Goal: Task Accomplishment & Management: Complete application form

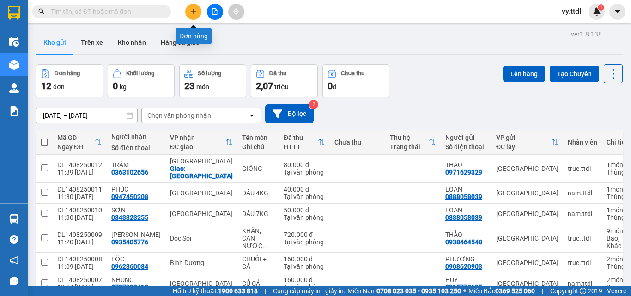
click at [192, 12] on icon "plus" at bounding box center [193, 11] width 6 height 6
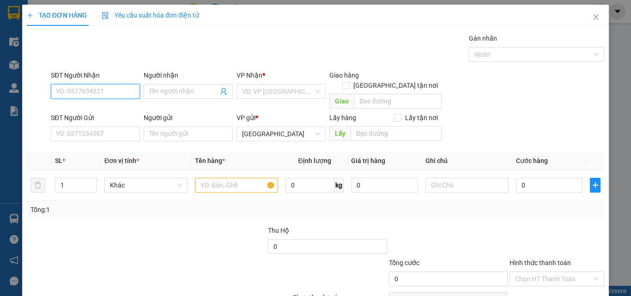
click at [125, 96] on input "SĐT Người Nhận" at bounding box center [95, 91] width 89 height 15
click at [123, 107] on div "0906425667 - NGÂN" at bounding box center [94, 110] width 77 height 10
type input "0906425667"
type input "NGÂN"
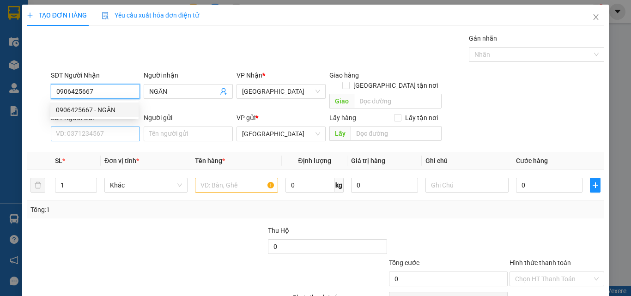
type input "0906425667"
click at [112, 129] on input "SĐT Người Gửi" at bounding box center [95, 134] width 89 height 15
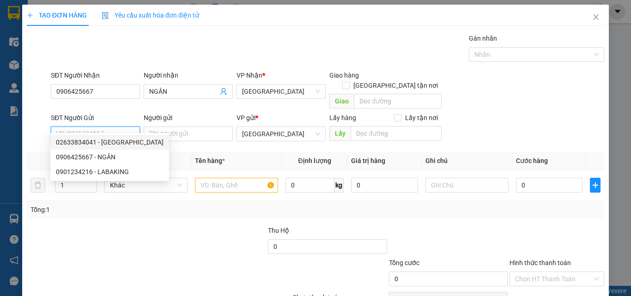
click at [119, 139] on div "02633834041 - ĐÀ LẠT GAP" at bounding box center [110, 142] width 108 height 10
type input "02633834041"
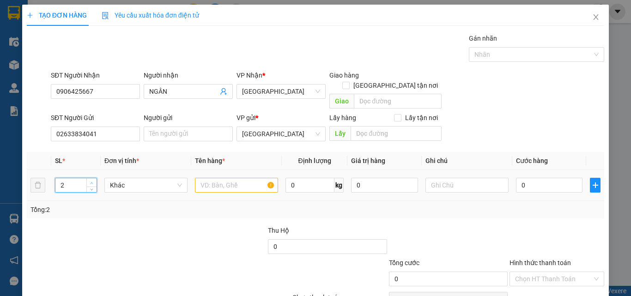
click at [90, 181] on icon "up" at bounding box center [91, 182] width 3 height 3
type input "3"
click at [90, 181] on icon "up" at bounding box center [91, 182] width 3 height 3
click at [152, 181] on span "Khác" at bounding box center [146, 185] width 72 height 14
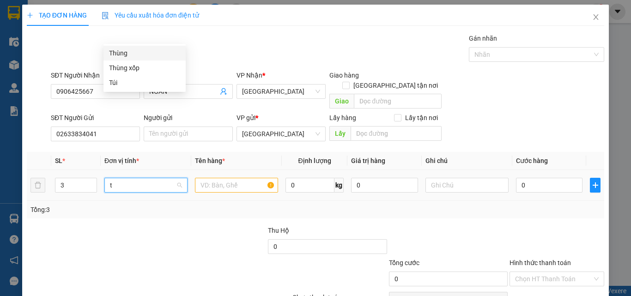
type input "t"
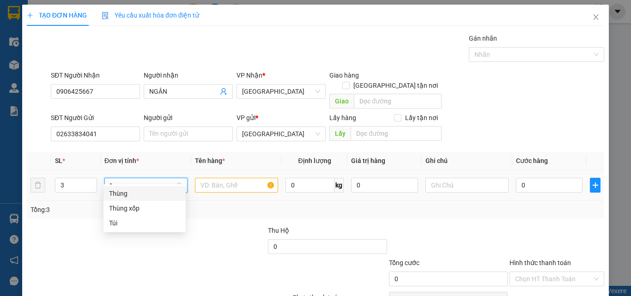
drag, startPoint x: 127, startPoint y: 192, endPoint x: 146, endPoint y: 185, distance: 19.6
click at [132, 192] on div "Thùng" at bounding box center [144, 193] width 71 height 10
click at [192, 175] on td at bounding box center [236, 185] width 91 height 31
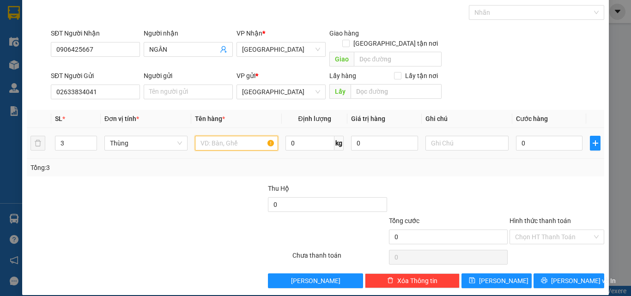
click at [216, 139] on input "text" at bounding box center [236, 143] width 83 height 15
type input "RAU CỦ"
click at [542, 136] on input "0" at bounding box center [549, 143] width 67 height 15
type input "2"
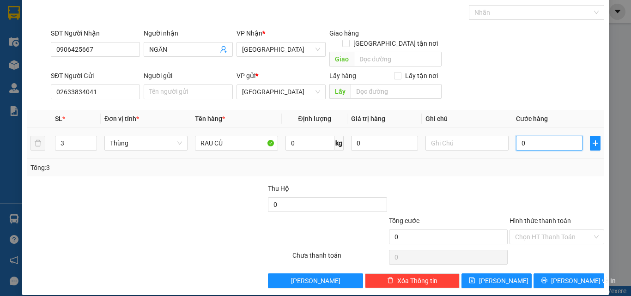
type input "2"
type input "21"
type input "210"
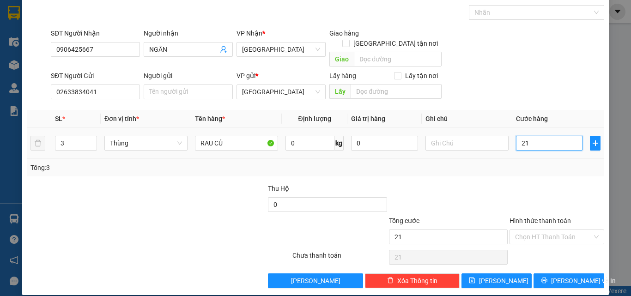
type input "210"
click at [556, 230] on input "Hình thức thanh toán" at bounding box center [553, 237] width 77 height 14
type input "210.000"
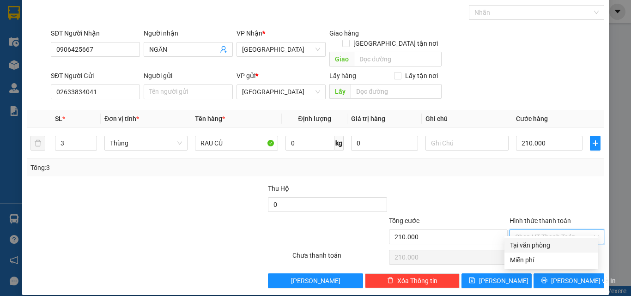
click at [555, 241] on div "Tại văn phòng" at bounding box center [551, 245] width 83 height 10
type input "0"
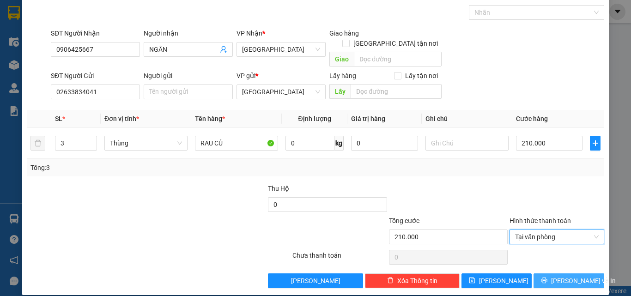
click at [560, 276] on span "Lưu và In" at bounding box center [583, 281] width 65 height 10
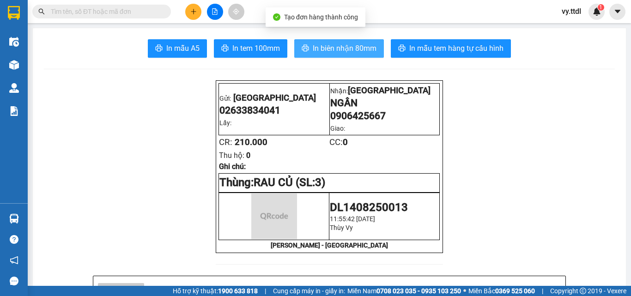
click at [337, 51] on span "In biên nhận 80mm" at bounding box center [345, 48] width 64 height 12
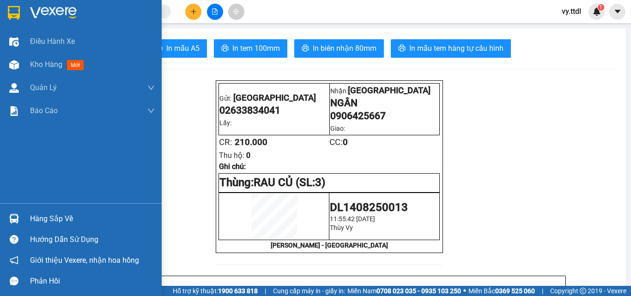
click at [12, 12] on img at bounding box center [14, 13] width 12 height 14
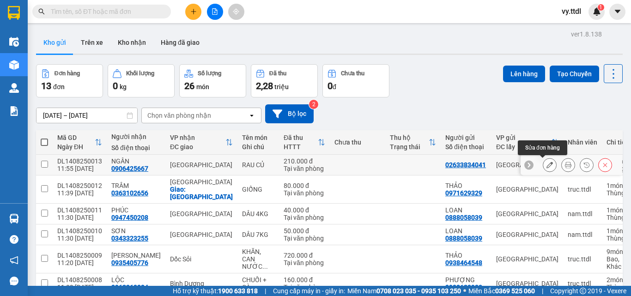
click at [544, 169] on button at bounding box center [549, 165] width 13 height 16
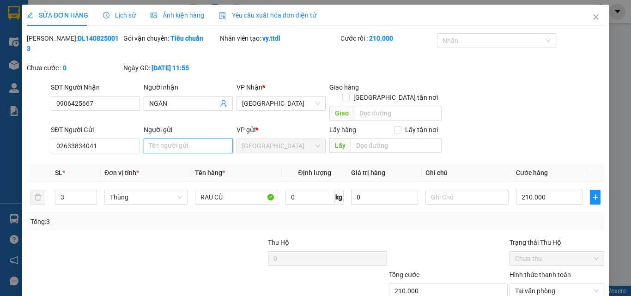
click at [193, 139] on input "Người gửi" at bounding box center [188, 146] width 89 height 15
type input "D"
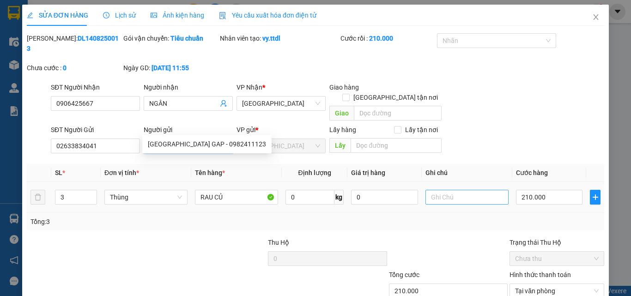
scroll to position [44, 0]
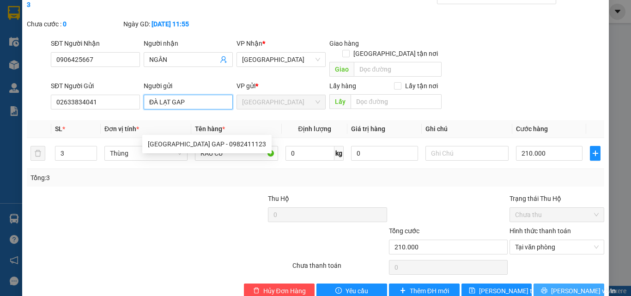
type input "ĐÀ LẠT GAP"
click at [558, 286] on span "Lưu và In" at bounding box center [583, 291] width 65 height 10
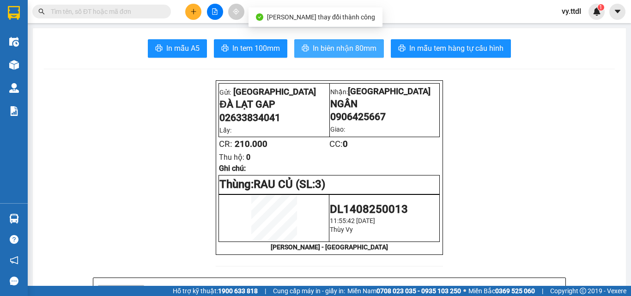
click at [342, 47] on span "In biên nhận 80mm" at bounding box center [345, 48] width 64 height 12
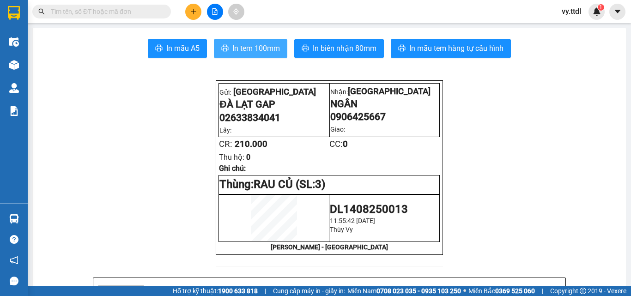
click at [266, 55] on button "In tem 100mm" at bounding box center [250, 48] width 73 height 18
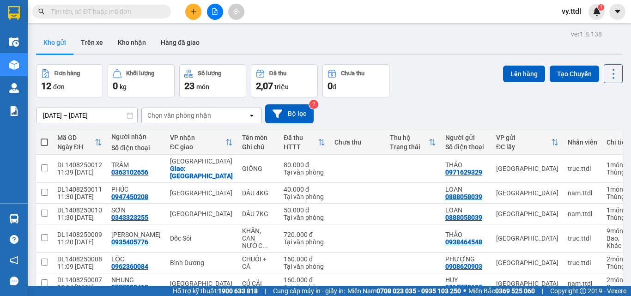
click at [190, 7] on button at bounding box center [193, 12] width 16 height 16
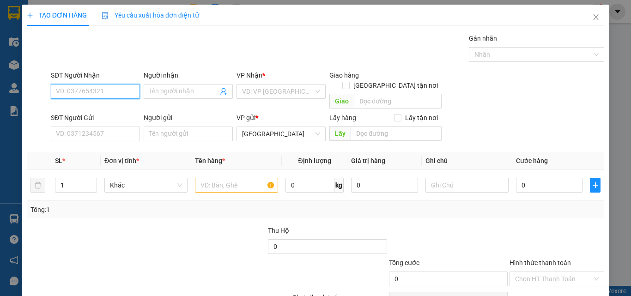
click at [107, 94] on input "SĐT Người Nhận" at bounding box center [95, 91] width 89 height 15
click at [87, 92] on input "011" at bounding box center [95, 91] width 89 height 15
click at [94, 109] on div "0912720011 - VŨ" at bounding box center [101, 110] width 91 height 10
type input "0912720011"
type input "VŨ"
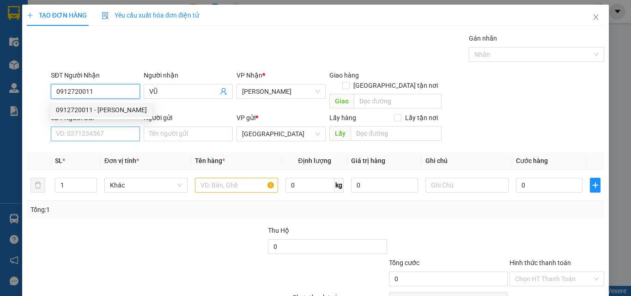
type input "0912720011"
click at [103, 127] on input "SĐT Người Gửi" at bounding box center [95, 134] width 89 height 15
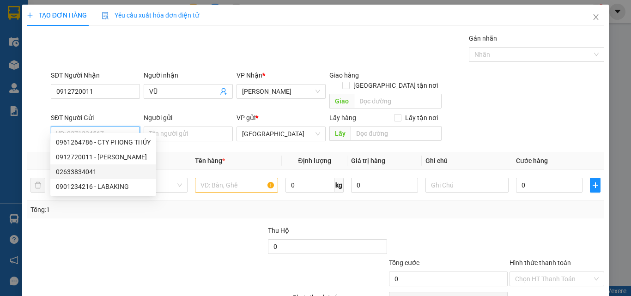
click at [107, 171] on div "02633834041" at bounding box center [103, 172] width 95 height 10
type input "02633834041"
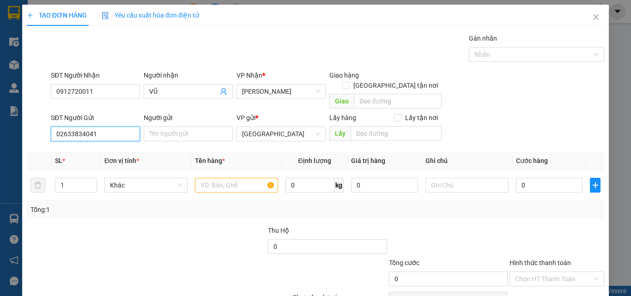
drag, startPoint x: 108, startPoint y: 126, endPoint x: 0, endPoint y: 128, distance: 108.1
click at [0, 128] on div "TẠO ĐƠN HÀNG Yêu cầu xuất hóa đơn điện tử Transit Pickup Surcharge Ids Transit …" at bounding box center [315, 148] width 631 height 296
click at [161, 127] on input "Người gửi" at bounding box center [188, 134] width 89 height 15
type input "D"
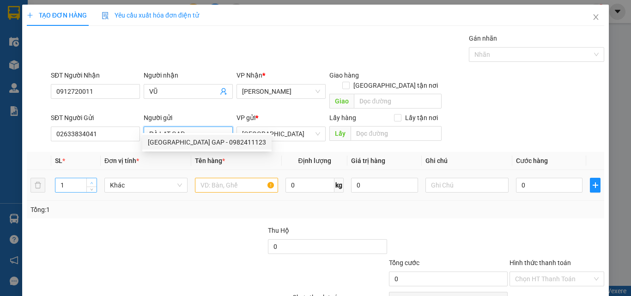
type input "ĐÀ LẠT GAP"
click at [91, 181] on icon "up" at bounding box center [91, 182] width 3 height 3
type input "3"
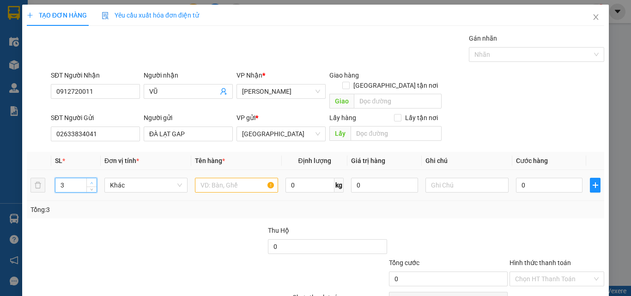
click at [91, 181] on icon "up" at bounding box center [91, 182] width 3 height 3
click at [129, 178] on span "Khác" at bounding box center [146, 185] width 72 height 14
type input "T"
click at [128, 194] on div "Thùng" at bounding box center [144, 193] width 71 height 10
click at [212, 178] on input "text" at bounding box center [236, 185] width 83 height 15
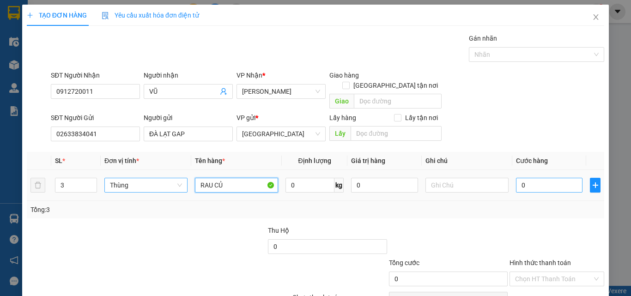
type input "RAU CỦ"
click at [554, 178] on input "0" at bounding box center [549, 185] width 67 height 15
type input "2"
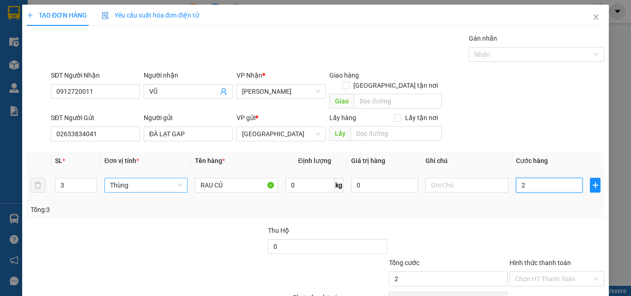
type input "24"
type input "240"
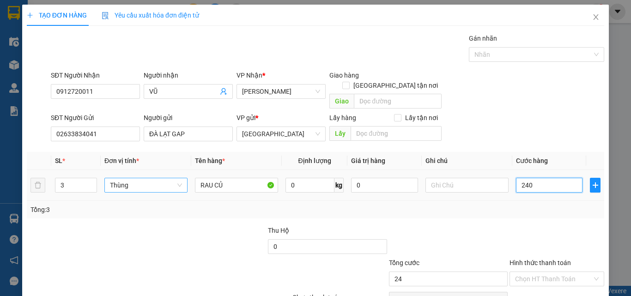
type input "240"
type input "240.000"
click at [546, 201] on div "Tổng: 3" at bounding box center [315, 210] width 577 height 18
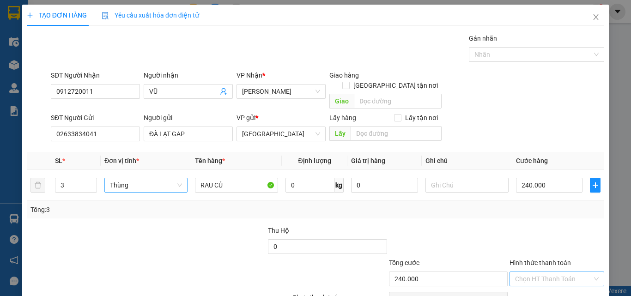
scroll to position [42, 0]
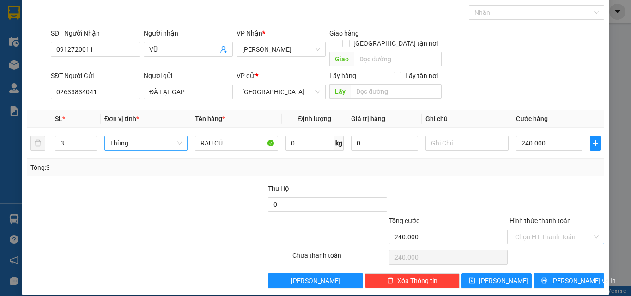
click at [546, 230] on input "Hình thức thanh toán" at bounding box center [553, 237] width 77 height 14
click at [544, 243] on div "Tại văn phòng" at bounding box center [551, 245] width 83 height 10
type input "0"
click at [558, 276] on span "Lưu và In" at bounding box center [583, 281] width 65 height 10
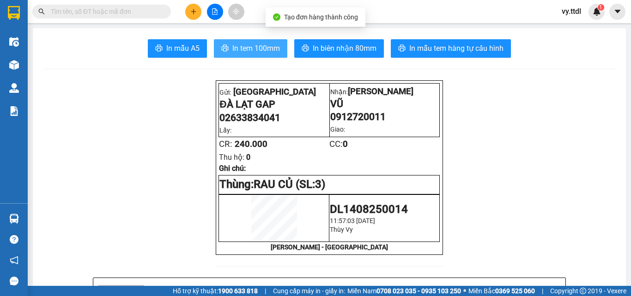
click at [264, 39] on button "In tem 100mm" at bounding box center [250, 48] width 73 height 18
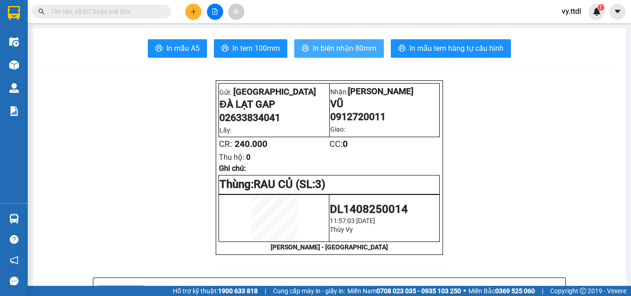
click at [360, 47] on span "In biên nhận 80mm" at bounding box center [345, 48] width 64 height 12
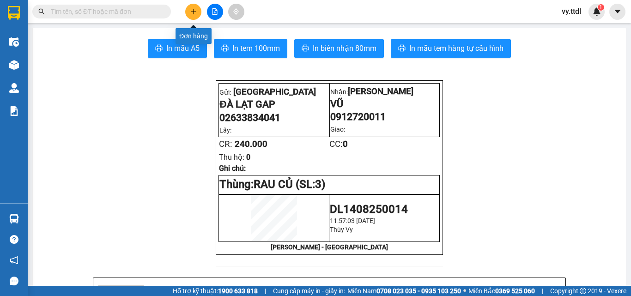
click at [197, 10] on button at bounding box center [193, 12] width 16 height 16
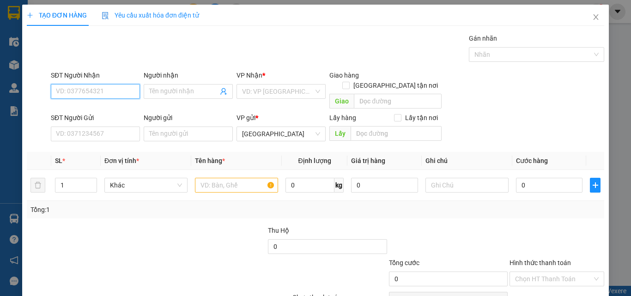
click at [116, 84] on input "SĐT Người Nhận" at bounding box center [95, 91] width 89 height 15
click at [112, 110] on div "0903507713 - BÍCH" at bounding box center [94, 110] width 77 height 10
type input "0903507713"
type input "BÍCH"
type input "0903507713"
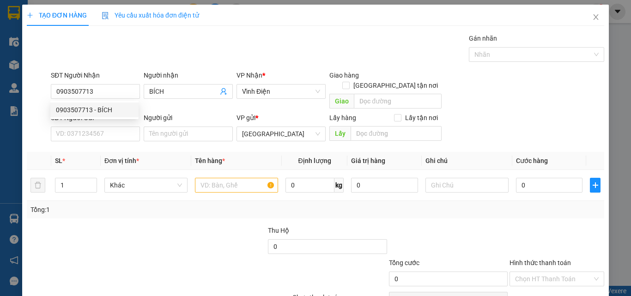
click at [114, 118] on div "0903507713 0903507713 - BÍCH" at bounding box center [94, 110] width 88 height 18
click at [112, 127] on input "SĐT Người Gửi" at bounding box center [95, 134] width 89 height 15
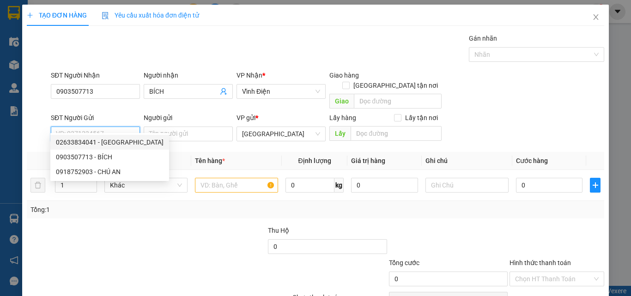
click at [111, 141] on div "02633834041 - ĐÀ LẠT GAP" at bounding box center [110, 142] width 108 height 10
type input "02633834041"
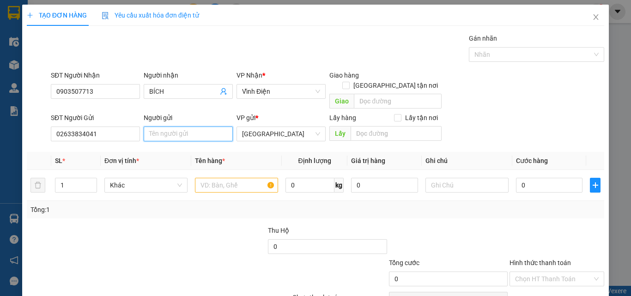
click at [165, 127] on input "Người gửi" at bounding box center [188, 134] width 89 height 15
type input "D"
click at [153, 178] on span "Khác" at bounding box center [146, 185] width 72 height 14
type input "ĐÀ LẠY GAP"
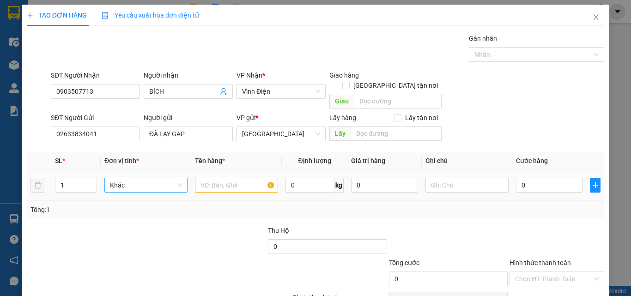
type input "T"
drag, startPoint x: 144, startPoint y: 188, endPoint x: 224, endPoint y: 179, distance: 80.8
click at [148, 187] on div "Thùng" at bounding box center [144, 193] width 82 height 15
click at [234, 179] on input "text" at bounding box center [236, 185] width 83 height 15
type input "RAU CỦ"
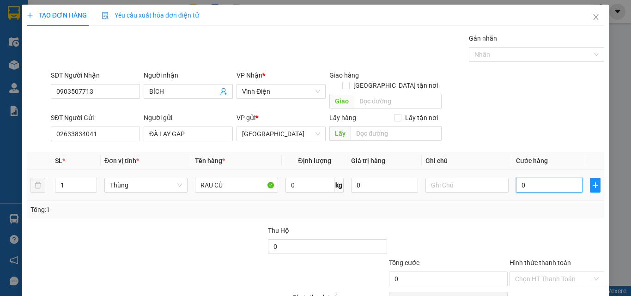
click at [551, 178] on input "0" at bounding box center [549, 185] width 67 height 15
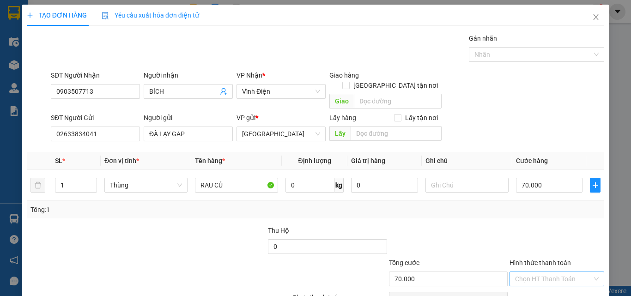
click at [550, 272] on input "Hình thức thanh toán" at bounding box center [553, 279] width 77 height 14
click at [548, 282] on div "Tại văn phòng" at bounding box center [551, 287] width 83 height 10
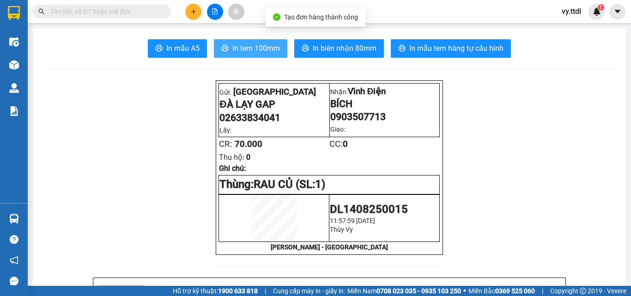
click at [277, 50] on button "In tem 100mm" at bounding box center [250, 48] width 73 height 18
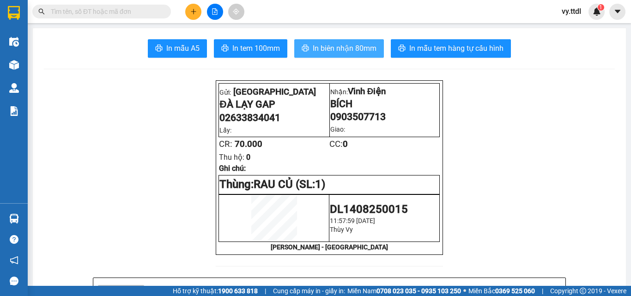
click at [371, 46] on span "In biên nhận 80mm" at bounding box center [345, 48] width 64 height 12
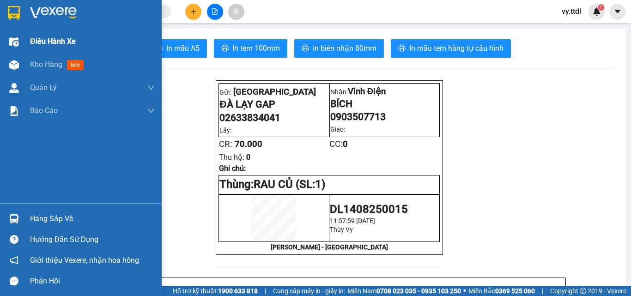
click at [28, 6] on div at bounding box center [81, 15] width 162 height 30
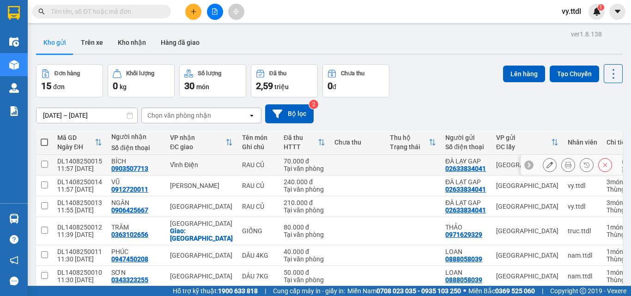
click at [547, 166] on button at bounding box center [549, 165] width 13 height 16
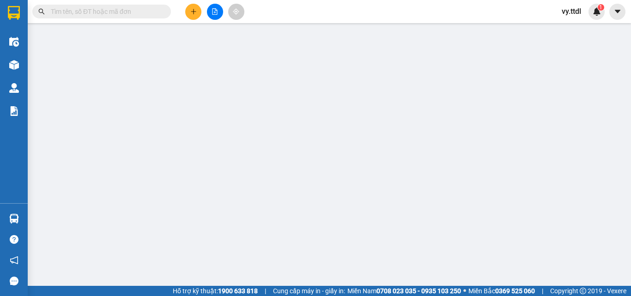
type input "0903507713"
type input "BÍCH"
type input "02633834041"
type input "ĐÀ LẠY GAP"
type input "70.000"
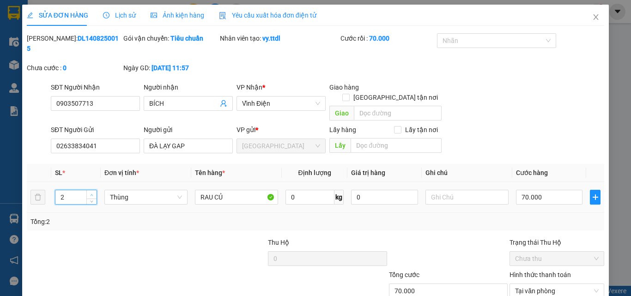
click at [93, 192] on span "up" at bounding box center [92, 195] width 6 height 6
click at [534, 190] on input "70.000" at bounding box center [549, 197] width 67 height 15
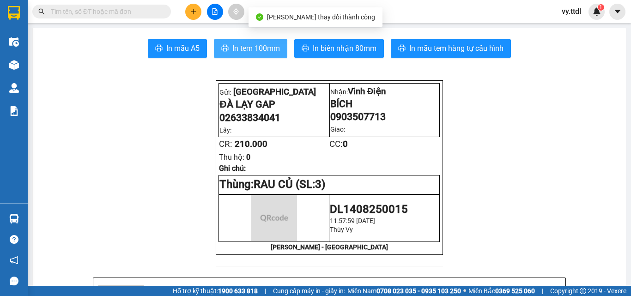
click at [266, 47] on span "In tem 100mm" at bounding box center [256, 48] width 48 height 12
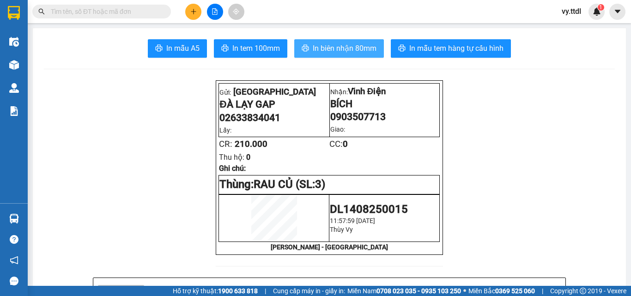
click at [376, 48] on button "In biên nhận 80mm" at bounding box center [339, 48] width 90 height 18
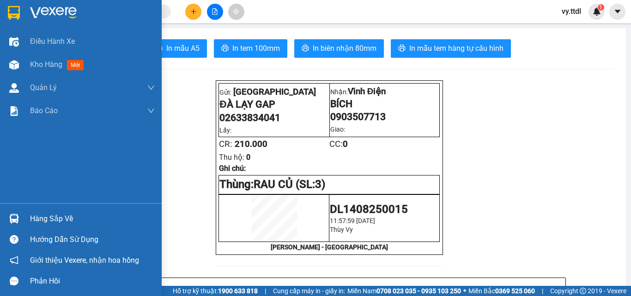
click at [16, 10] on img at bounding box center [14, 13] width 12 height 14
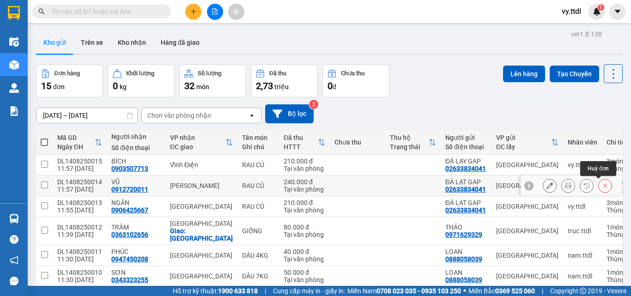
click at [602, 186] on icon at bounding box center [605, 185] width 6 height 6
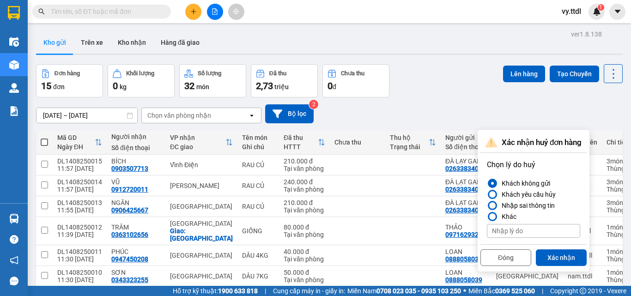
click at [538, 206] on div "Nhập sai thông tin" at bounding box center [526, 205] width 57 height 11
click at [487, 206] on input "Nhập sai thông tin" at bounding box center [487, 206] width 0 height 0
click at [554, 255] on button "Xác nhận" at bounding box center [561, 257] width 51 height 17
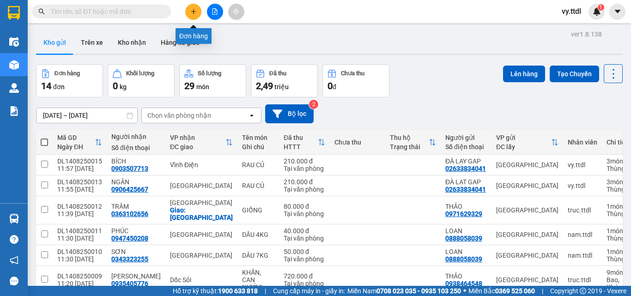
click at [191, 12] on icon "plus" at bounding box center [193, 11] width 6 height 6
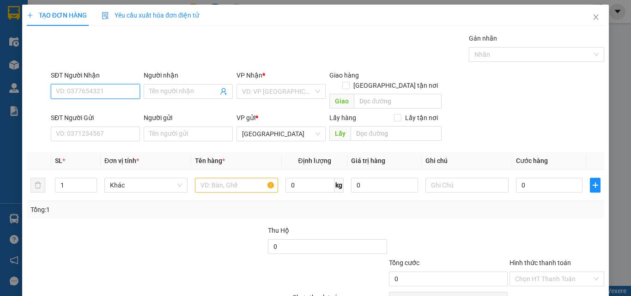
click at [127, 90] on input "SĐT Người Nhận" at bounding box center [95, 91] width 89 height 15
click at [125, 92] on input "011" at bounding box center [95, 91] width 89 height 15
click at [114, 109] on div "0912720011 - VŨ" at bounding box center [101, 110] width 91 height 10
type input "0912720011"
type input "VŨ"
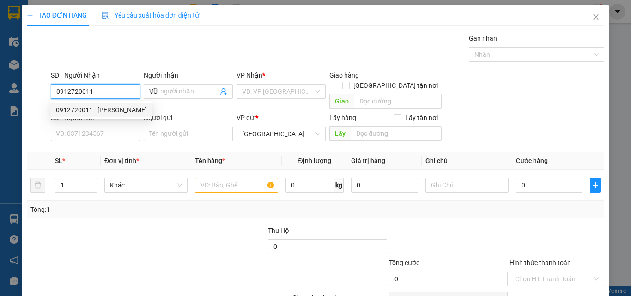
type input "0912720011"
click at [113, 127] on input "SĐT Người Gửi" at bounding box center [95, 134] width 89 height 15
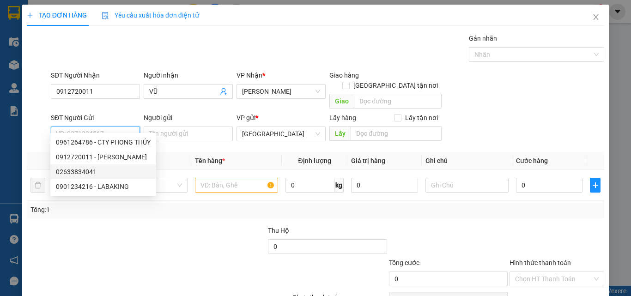
drag, startPoint x: 113, startPoint y: 174, endPoint x: 129, endPoint y: 167, distance: 17.8
click at [113, 173] on div "02633834041" at bounding box center [103, 172] width 95 height 10
type input "02633834041"
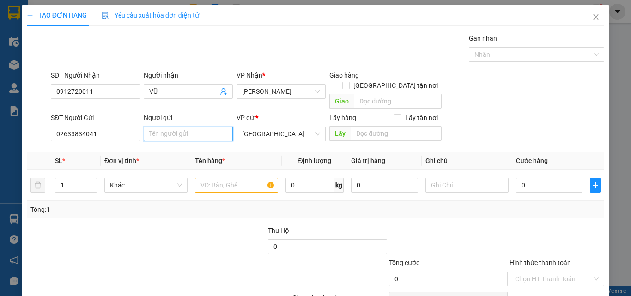
click at [180, 127] on input "Người gửi" at bounding box center [188, 134] width 89 height 15
type input "D"
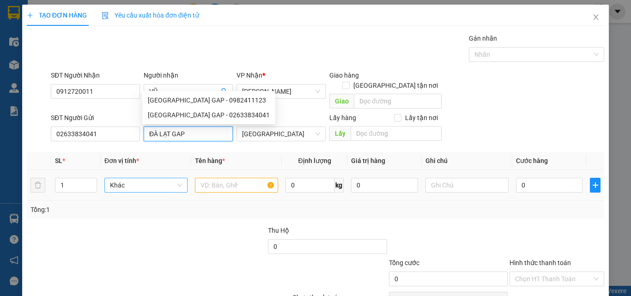
click at [141, 178] on span "Khác" at bounding box center [146, 185] width 72 height 14
type input "ĐÀ LẠT GAP"
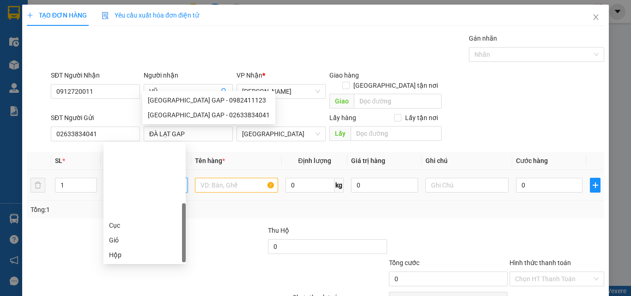
type input "T"
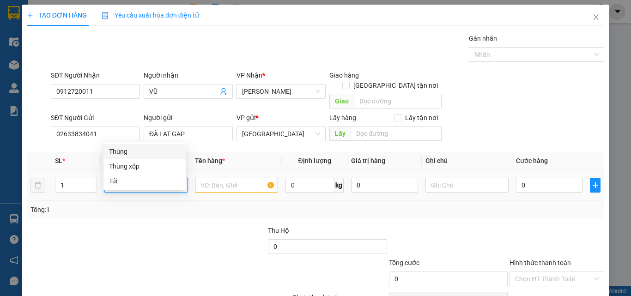
drag, startPoint x: 151, startPoint y: 149, endPoint x: 159, endPoint y: 148, distance: 7.9
click at [151, 149] on div "Thùng" at bounding box center [144, 151] width 71 height 10
click at [233, 178] on input "text" at bounding box center [236, 185] width 83 height 15
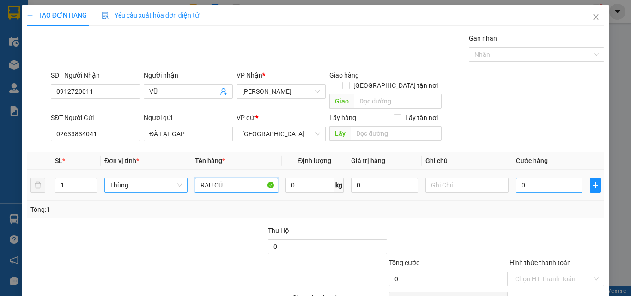
type input "RAU CỦ"
click at [565, 178] on input "0" at bounding box center [549, 185] width 67 height 15
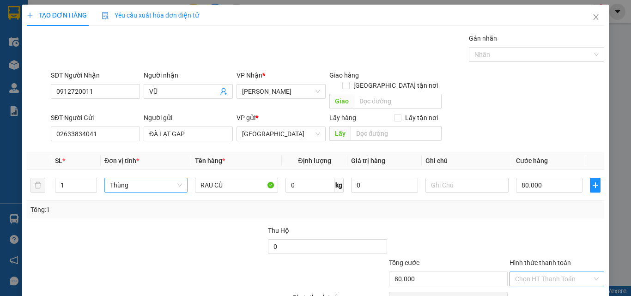
click at [537, 272] on input "Hình thức thanh toán" at bounding box center [553, 279] width 77 height 14
click at [539, 282] on div "Tại văn phòng" at bounding box center [551, 287] width 83 height 10
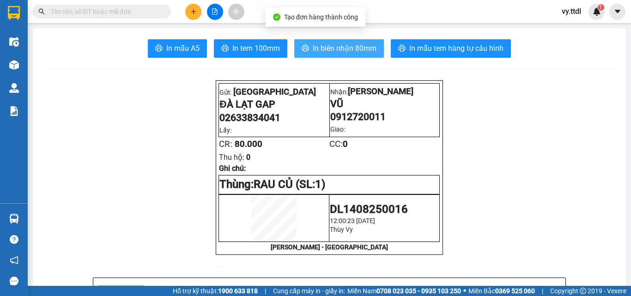
click at [335, 46] on span "In biên nhận 80mm" at bounding box center [345, 48] width 64 height 12
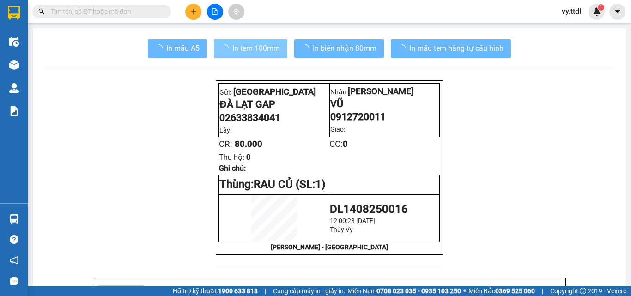
click at [257, 39] on button "In tem 100mm" at bounding box center [250, 48] width 73 height 18
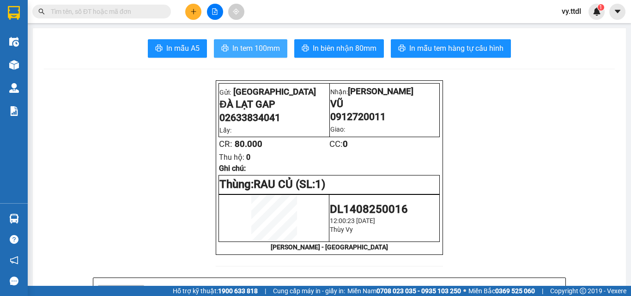
click at [258, 45] on span "In tem 100mm" at bounding box center [256, 48] width 48 height 12
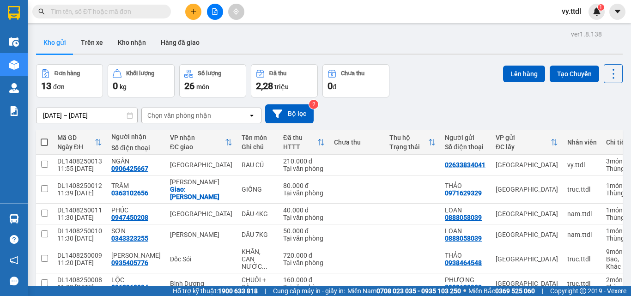
click at [116, 9] on input "text" at bounding box center [105, 11] width 109 height 10
paste input "02633834041"
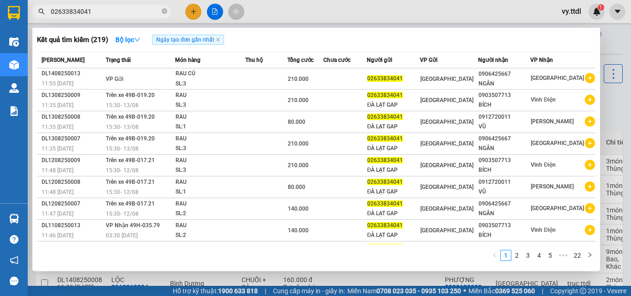
type input "02633834041"
